Goal: Register for event/course

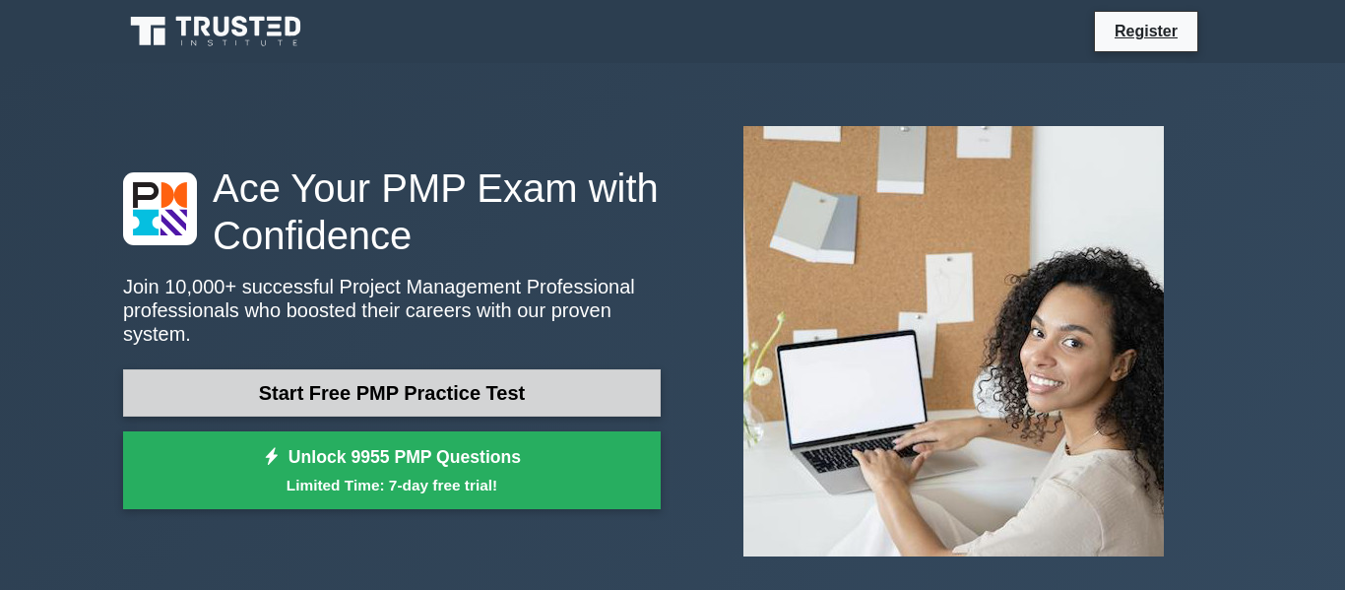
click at [451, 398] on link "Start Free PMP Practice Test" at bounding box center [392, 392] width 538 height 47
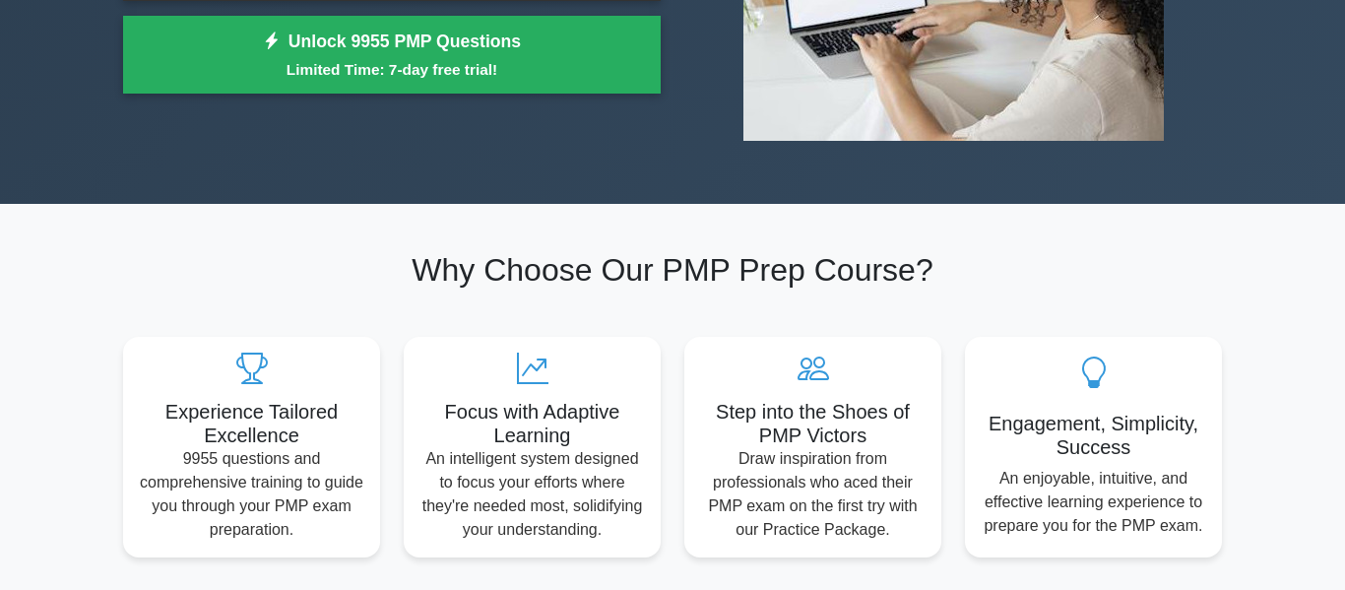
scroll to position [420, 0]
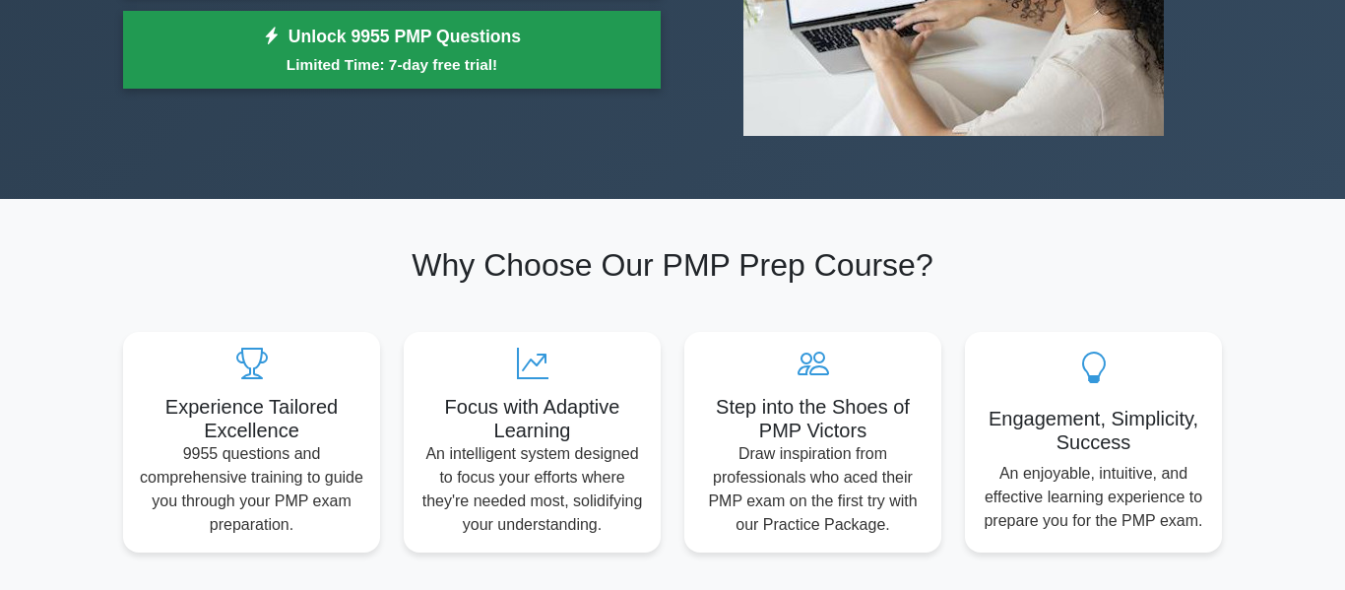
click at [444, 68] on small "Limited Time: 7-day free trial!" at bounding box center [392, 64] width 488 height 23
